Goal: Task Accomplishment & Management: Manage account settings

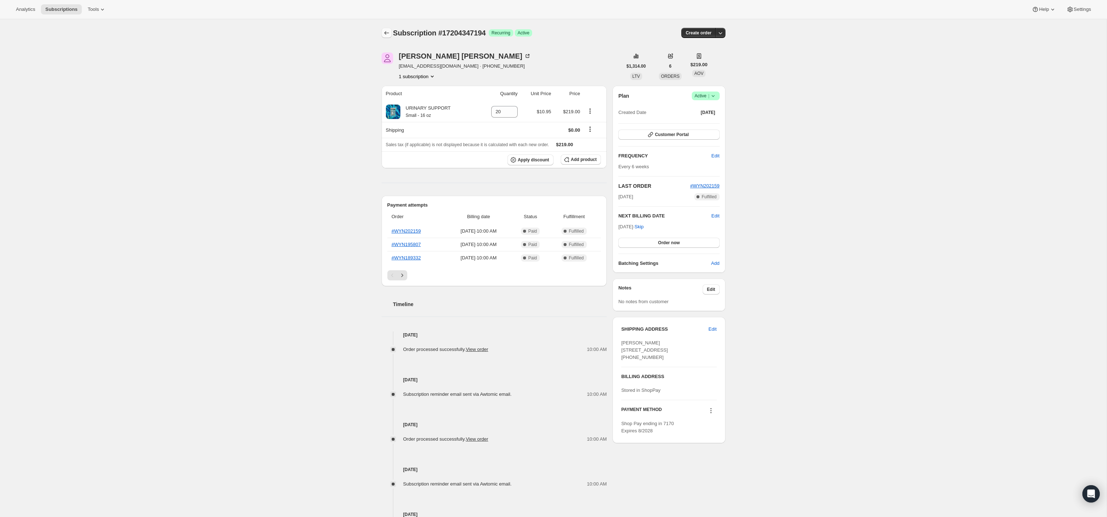
click at [391, 30] on button "Subscriptions" at bounding box center [387, 33] width 10 height 10
click at [408, 56] on div "[PERSON_NAME]" at bounding box center [465, 55] width 132 height 7
